Goal: Use online tool/utility: Utilize a website feature to perform a specific function

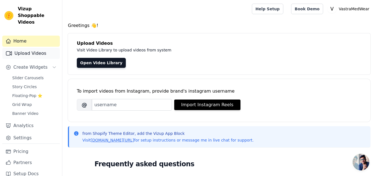
click at [26, 48] on link "Upload Videos" at bounding box center [31, 53] width 58 height 11
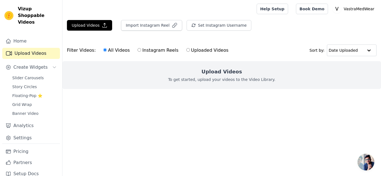
click at [143, 50] on label "Instagram Reels" at bounding box center [157, 50] width 41 height 7
click at [141, 50] on input "Instagram Reels" at bounding box center [139, 50] width 4 height 4
radio input "true"
click at [33, 75] on span "Slider Carousels" at bounding box center [27, 78] width 31 height 6
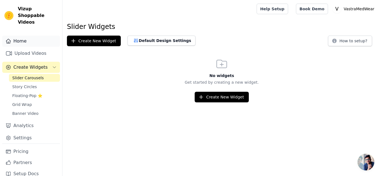
click at [26, 36] on link "Home" at bounding box center [31, 41] width 58 height 11
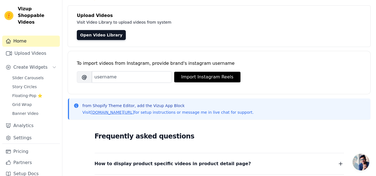
scroll to position [29, 0]
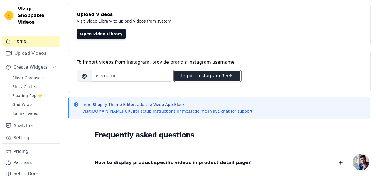
click at [207, 77] on button "Import Instagram Reels" at bounding box center [207, 76] width 66 height 11
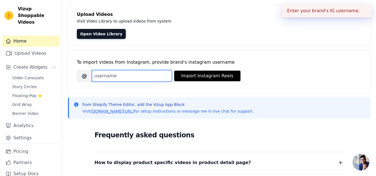
click at [129, 74] on input "Brand's Instagram Username" at bounding box center [132, 76] width 80 height 12
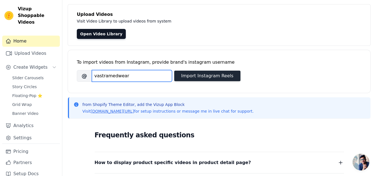
type input "vastramedwear"
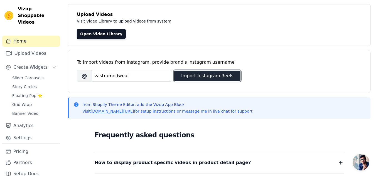
click at [208, 77] on button "Import Instagram Reels" at bounding box center [207, 76] width 66 height 11
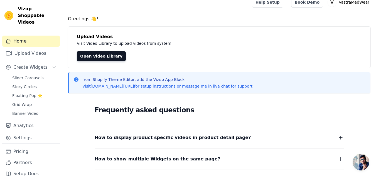
scroll to position [0, 0]
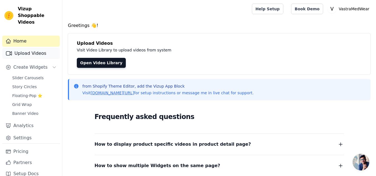
click at [40, 48] on link "Upload Videos" at bounding box center [31, 53] width 58 height 11
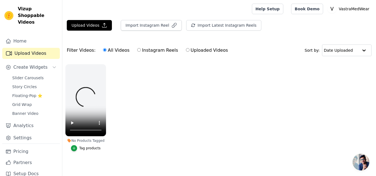
click at [145, 50] on label "Instagram Reels" at bounding box center [157, 50] width 41 height 7
click at [141, 50] on input "Instagram Reels" at bounding box center [139, 50] width 4 height 4
radio input "true"
click at [114, 50] on label "All Videos" at bounding box center [116, 50] width 27 height 7
click at [107, 50] on input "All Videos" at bounding box center [105, 50] width 4 height 4
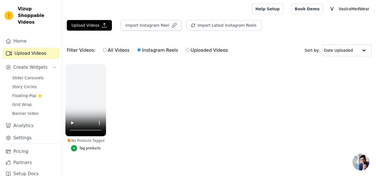
radio input "true"
click at [165, 124] on ul "No Products Tagged Tag products" at bounding box center [219, 113] width 314 height 104
click at [25, 75] on span "Slider Carousels" at bounding box center [27, 78] width 31 height 6
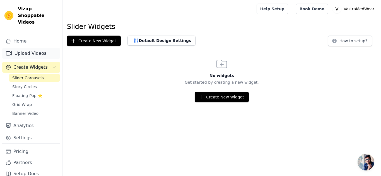
click at [28, 48] on link "Upload Videos" at bounding box center [31, 53] width 58 height 11
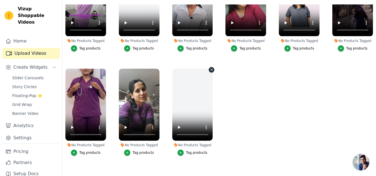
scroll to position [148, 0]
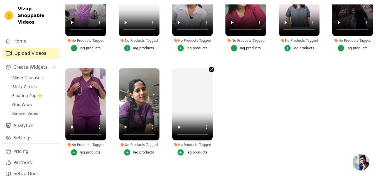
click at [211, 68] on icon "button" at bounding box center [212, 69] width 4 height 4
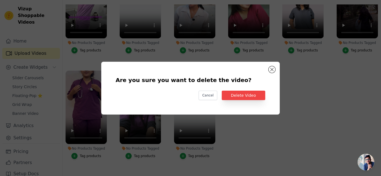
scroll to position [150, 0]
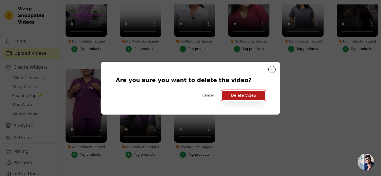
click at [241, 96] on button "Delete Video" at bounding box center [242, 95] width 43 height 9
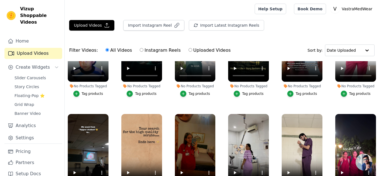
scroll to position [0, 0]
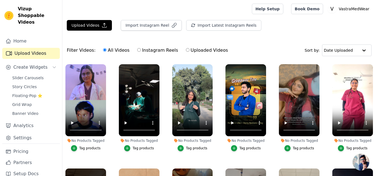
click at [144, 51] on label "Instagram Reels" at bounding box center [157, 50] width 41 height 7
click at [141, 51] on input "Instagram Reels" at bounding box center [139, 50] width 4 height 4
radio input "true"
click at [114, 52] on label "All Videos" at bounding box center [116, 50] width 27 height 7
click at [107, 52] on input "All Videos" at bounding box center [105, 50] width 4 height 4
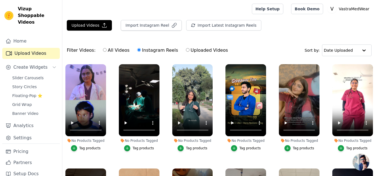
radio input "true"
click at [30, 75] on span "Slider Carousels" at bounding box center [27, 78] width 31 height 6
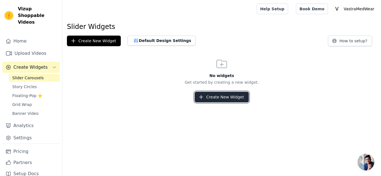
click at [218, 96] on button "Create New Widget" at bounding box center [221, 97] width 54 height 11
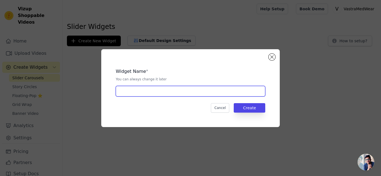
click at [171, 94] on input "text" at bounding box center [190, 91] width 149 height 11
type input "sliderforinstra"
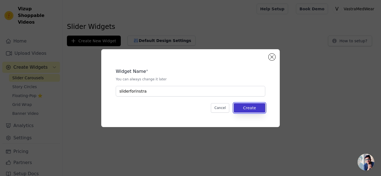
click at [259, 109] on button "Create" at bounding box center [248, 107] width 31 height 9
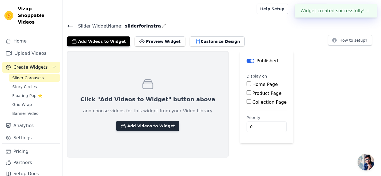
click at [147, 128] on button "Add Videos to Widget" at bounding box center [147, 126] width 63 height 10
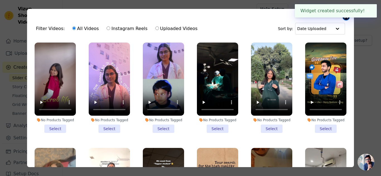
click at [346, 19] on button "Close modal" at bounding box center [345, 16] width 7 height 7
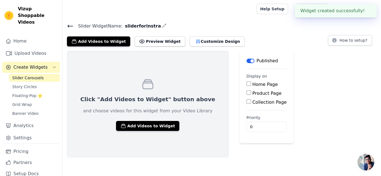
click at [246, 83] on input "Home Page" at bounding box center [248, 84] width 4 height 4
checkbox input "true"
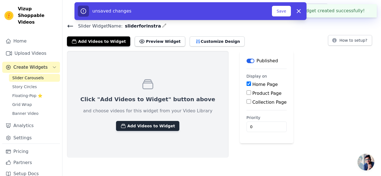
click at [133, 128] on button "Add Videos to Widget" at bounding box center [147, 126] width 63 height 10
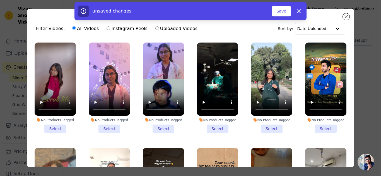
click at [57, 124] on li "No Products Tagged Select" at bounding box center [55, 88] width 41 height 91
click at [0, 0] on input "No Products Tagged Select" at bounding box center [0, 0] width 0 height 0
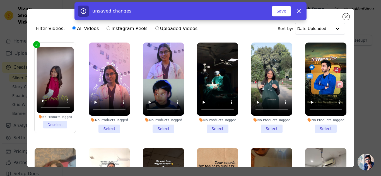
click at [106, 129] on li "No Products Tagged Select" at bounding box center [109, 88] width 41 height 91
click at [0, 0] on input "No Products Tagged Select" at bounding box center [0, 0] width 0 height 0
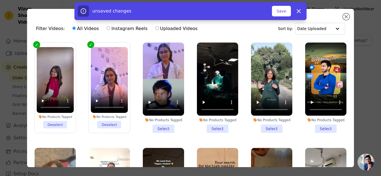
click at [165, 126] on li "No Products Tagged Select" at bounding box center [163, 88] width 41 height 91
click at [0, 0] on input "No Products Tagged Select" at bounding box center [0, 0] width 0 height 0
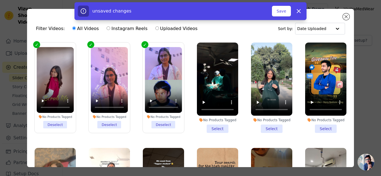
click at [203, 128] on li "No Products Tagged Select" at bounding box center [217, 88] width 41 height 91
click at [0, 0] on input "No Products Tagged Select" at bounding box center [0, 0] width 0 height 0
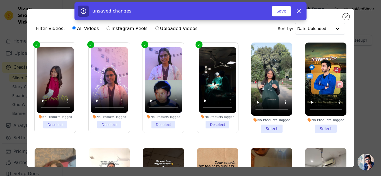
click at [276, 126] on li "No Products Tagged Select" at bounding box center [271, 88] width 41 height 91
click at [0, 0] on input "No Products Tagged Select" at bounding box center [0, 0] width 0 height 0
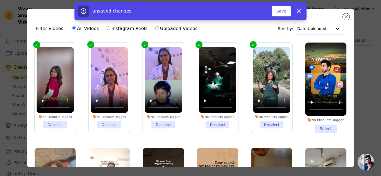
click at [315, 126] on li "No Products Tagged Select" at bounding box center [325, 88] width 41 height 91
click at [0, 0] on input "No Products Tagged Select" at bounding box center [0, 0] width 0 height 0
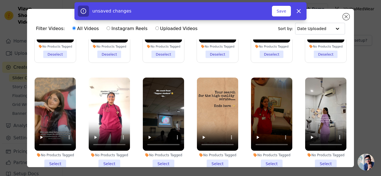
scroll to position [106, 0]
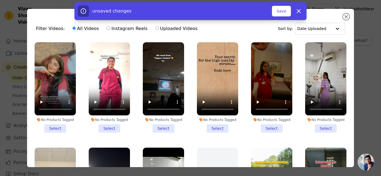
click at [322, 125] on li "No Products Tagged Select" at bounding box center [325, 87] width 41 height 91
click at [0, 0] on input "No Products Tagged Select" at bounding box center [0, 0] width 0 height 0
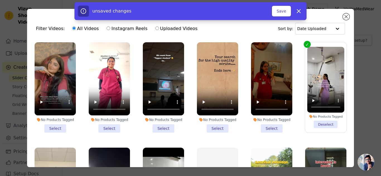
click at [272, 121] on li "No Products Tagged Select" at bounding box center [271, 87] width 41 height 91
click at [0, 0] on input "No Products Tagged Select" at bounding box center [0, 0] width 0 height 0
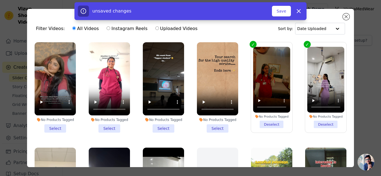
click at [201, 124] on li "No Products Tagged Select" at bounding box center [217, 87] width 41 height 91
click at [0, 0] on input "No Products Tagged Select" at bounding box center [0, 0] width 0 height 0
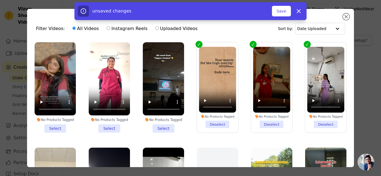
click at [171, 124] on li "No Products Tagged Select" at bounding box center [163, 87] width 41 height 91
click at [0, 0] on input "No Products Tagged Select" at bounding box center [0, 0] width 0 height 0
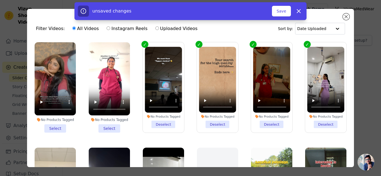
click at [110, 125] on li "No Products Tagged Select" at bounding box center [109, 87] width 41 height 91
click at [0, 0] on input "No Products Tagged Select" at bounding box center [0, 0] width 0 height 0
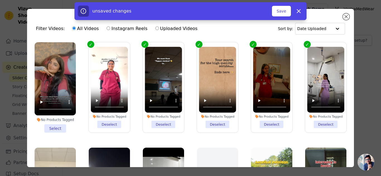
click at [56, 125] on li "No Products Tagged Select" at bounding box center [55, 87] width 41 height 91
click at [0, 0] on input "No Products Tagged Select" at bounding box center [0, 0] width 0 height 0
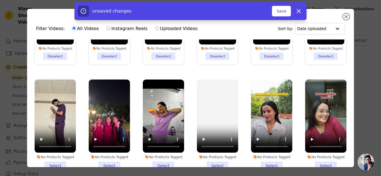
scroll to position [213, 0]
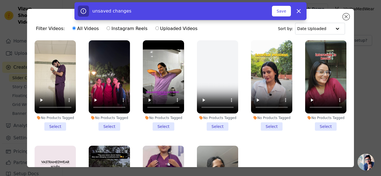
click at [55, 122] on li "No Products Tagged Select" at bounding box center [55, 85] width 41 height 91
click at [0, 0] on input "No Products Tagged Select" at bounding box center [0, 0] width 0 height 0
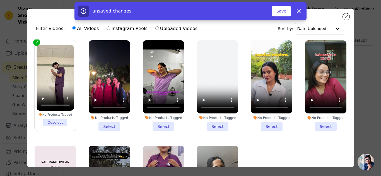
click at [108, 120] on li "No Products Tagged Select" at bounding box center [109, 85] width 41 height 91
click at [0, 0] on input "No Products Tagged Select" at bounding box center [0, 0] width 0 height 0
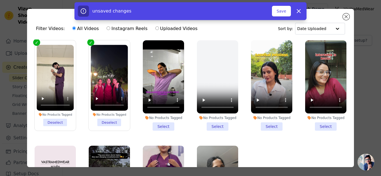
click at [162, 120] on li "No Products Tagged Select" at bounding box center [163, 85] width 41 height 91
click at [0, 0] on input "No Products Tagged Select" at bounding box center [0, 0] width 0 height 0
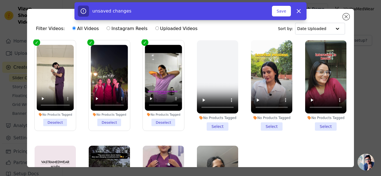
click at [264, 122] on li "No Products Tagged Select" at bounding box center [271, 85] width 41 height 91
click at [0, 0] on input "No Products Tagged Select" at bounding box center [0, 0] width 0 height 0
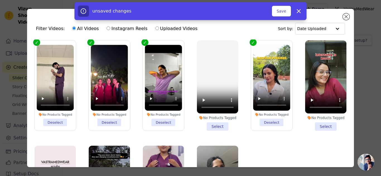
click at [313, 121] on li "No Products Tagged Select" at bounding box center [325, 85] width 41 height 91
click at [0, 0] on input "No Products Tagged Select" at bounding box center [0, 0] width 0 height 0
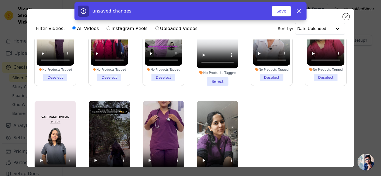
scroll to position [48, 0]
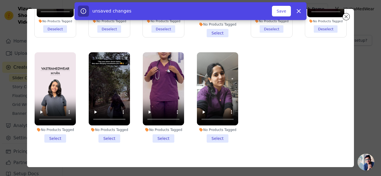
click at [164, 131] on li "No Products Tagged Select" at bounding box center [163, 97] width 41 height 91
click at [0, 0] on input "No Products Tagged Select" at bounding box center [0, 0] width 0 height 0
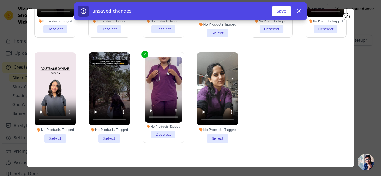
click at [56, 131] on li "No Products Tagged Select" at bounding box center [55, 97] width 41 height 91
click at [0, 0] on input "No Products Tagged Select" at bounding box center [0, 0] width 0 height 0
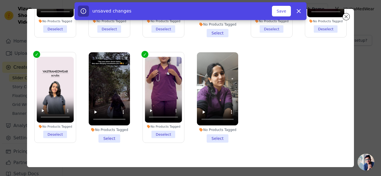
click at [111, 131] on li "No Products Tagged Select" at bounding box center [109, 97] width 41 height 91
click at [0, 0] on input "No Products Tagged Select" at bounding box center [0, 0] width 0 height 0
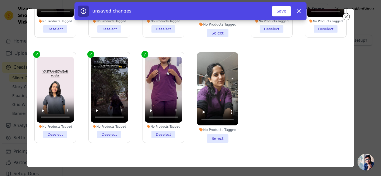
click at [207, 132] on li "No Products Tagged Select" at bounding box center [217, 97] width 41 height 91
click at [0, 0] on input "No Products Tagged Select" at bounding box center [0, 0] width 0 height 0
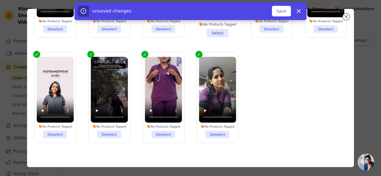
scroll to position [0, 0]
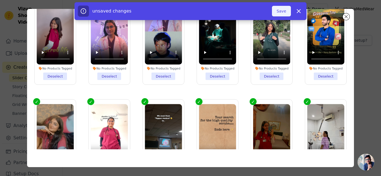
click at [282, 14] on button "Save" at bounding box center [281, 11] width 19 height 11
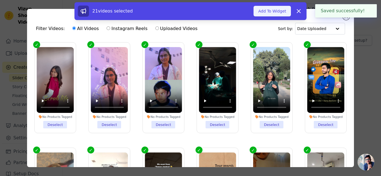
click at [268, 12] on button "Add To Widget" at bounding box center [271, 11] width 37 height 11
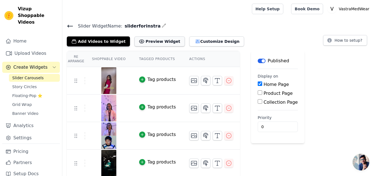
click at [148, 43] on button "Preview Widget" at bounding box center [160, 41] width 50 height 10
